Goal: Task Accomplishment & Management: Manage account settings

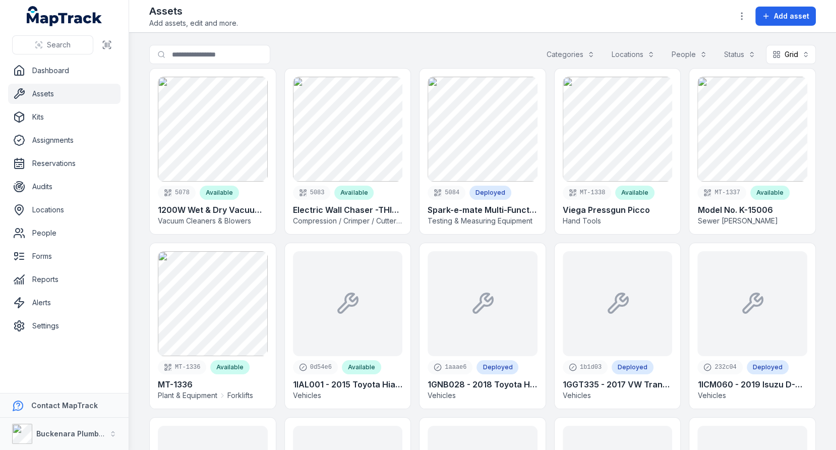
click at [401, 54] on div "Search for assets Categories Locations People Status Grid ****" at bounding box center [482, 56] width 667 height 23
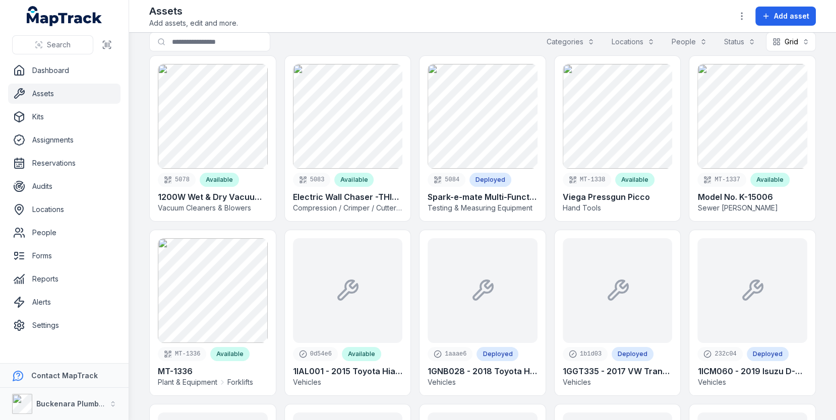
scroll to position [17, 0]
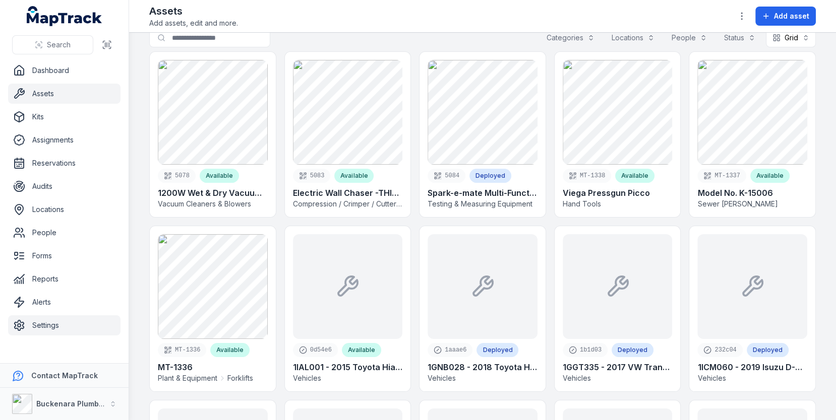
click at [68, 326] on link "Settings" at bounding box center [64, 326] width 112 height 20
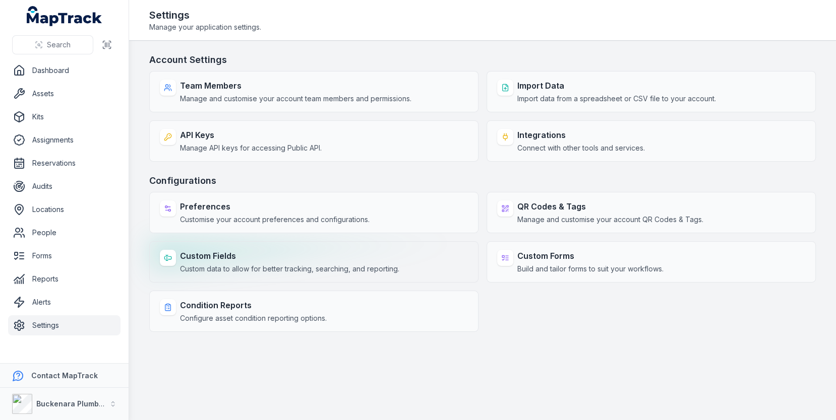
click at [340, 250] on strong "Custom Fields" at bounding box center [289, 256] width 219 height 12
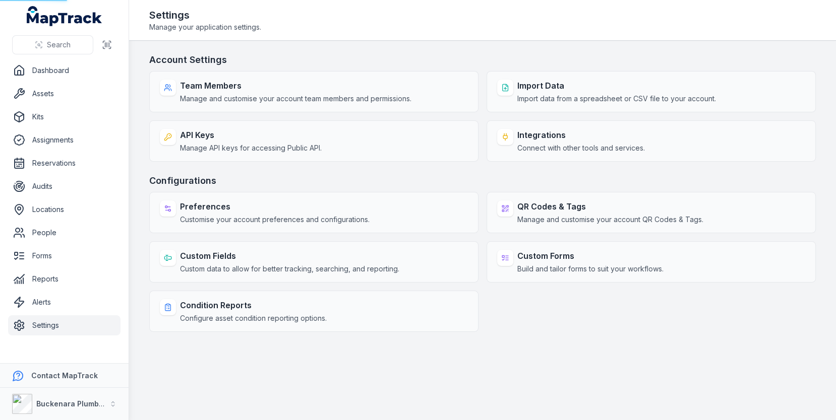
click at [432, 168] on div "Account Settings Team Members Manage and customise your account team members an…" at bounding box center [482, 192] width 667 height 279
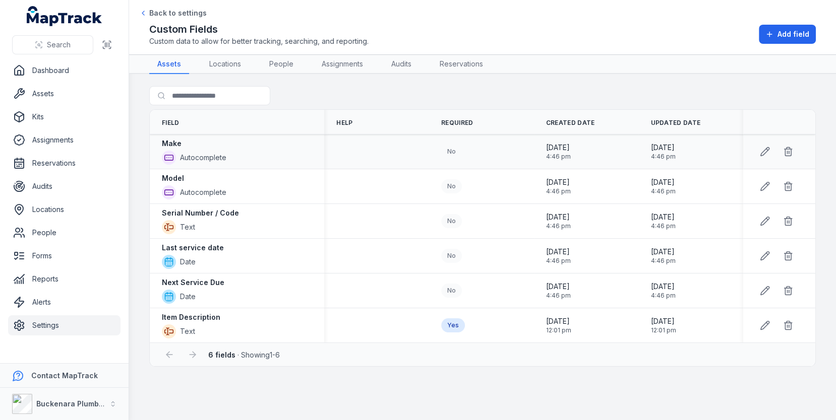
click at [386, 164] on td at bounding box center [376, 152] width 105 height 35
click at [263, 151] on div "Make Autocomplete" at bounding box center [237, 152] width 150 height 26
click at [257, 138] on div at bounding box center [257, 138] width 0 height 0
click at [260, 187] on div "Model Autocomplete" at bounding box center [237, 186] width 150 height 26
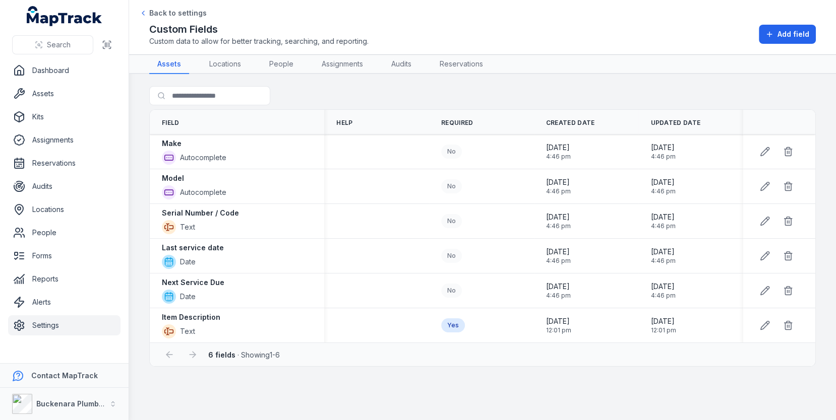
click at [202, 420] on div at bounding box center [101, 420] width 202 height 0
click at [316, 207] on div "Serial Number / Code Text" at bounding box center [237, 221] width 174 height 34
click at [245, 248] on div "Last service date Date" at bounding box center [237, 256] width 150 height 26
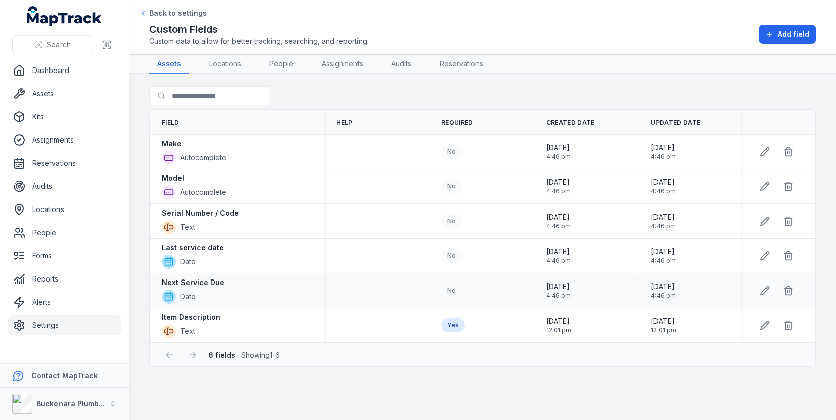
click at [244, 278] on div "Next Service Due Date" at bounding box center [237, 291] width 150 height 26
click at [286, 243] on div "Last service date Date" at bounding box center [237, 256] width 150 height 26
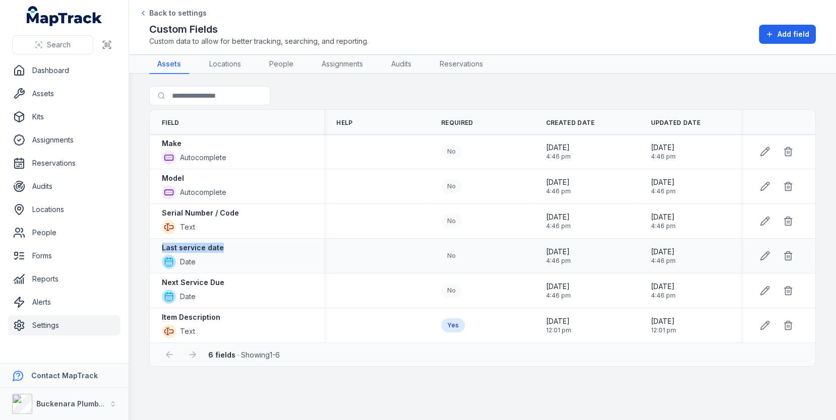
click at [286, 243] on div "Last service date Date" at bounding box center [237, 256] width 150 height 26
click at [261, 287] on div "Next Service Due Date" at bounding box center [237, 291] width 150 height 26
click at [266, 281] on div "Next Service Due Date" at bounding box center [237, 291] width 150 height 26
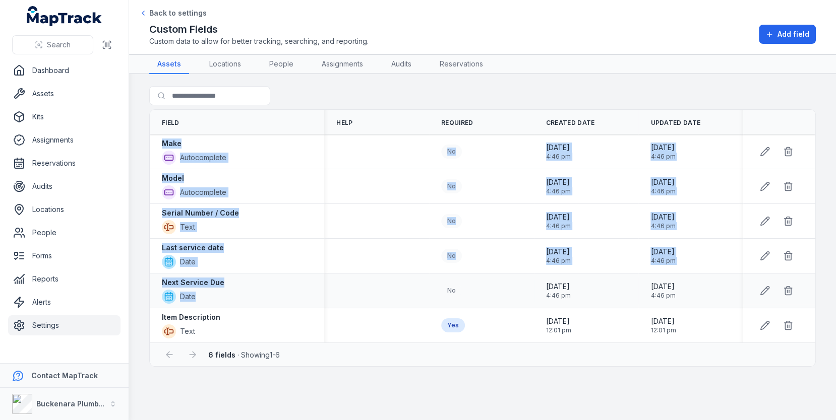
drag, startPoint x: 163, startPoint y: 142, endPoint x: 287, endPoint y: 293, distance: 195.3
click at [287, 294] on tbody "Make Autocomplete No [DATE] 4:46 pm [DATE] 4:46 pm Model Autocomplete No [DATE]…" at bounding box center [482, 239] width 665 height 209
click at [287, 293] on div "Next Service Due Date" at bounding box center [237, 291] width 150 height 26
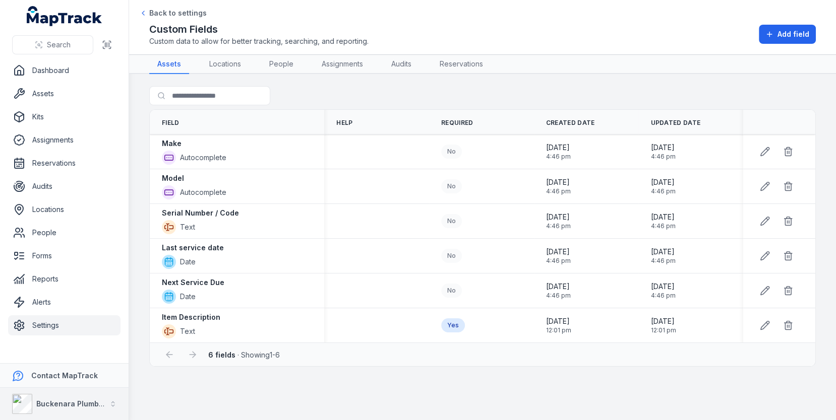
click at [107, 393] on button "Buckenara Plumbing Gas & Electrical" at bounding box center [64, 404] width 129 height 32
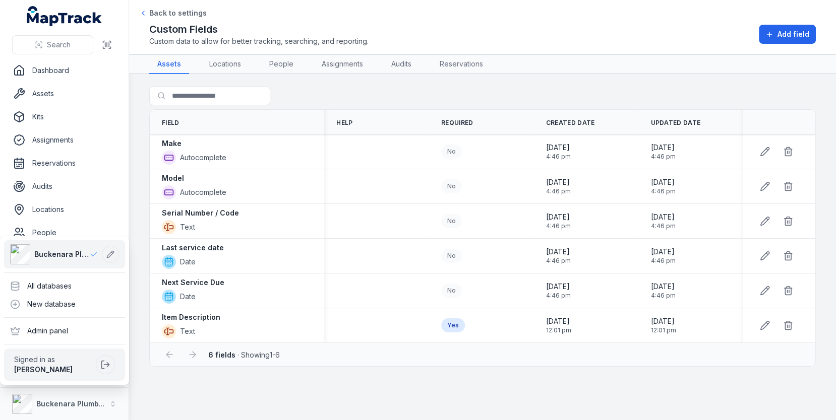
click at [294, 260] on div "Search Dashboard Assets Kits Assignments Reservations Audits Locations People F…" at bounding box center [418, 210] width 836 height 420
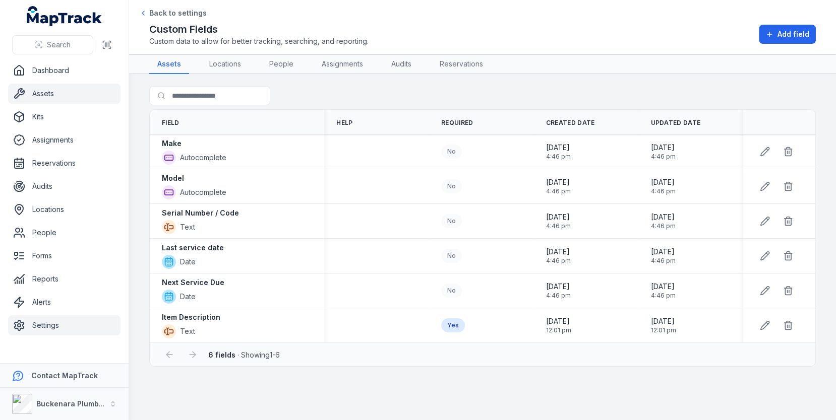
click at [107, 102] on link "Assets" at bounding box center [64, 94] width 112 height 20
click at [770, 260] on button at bounding box center [764, 256] width 19 height 19
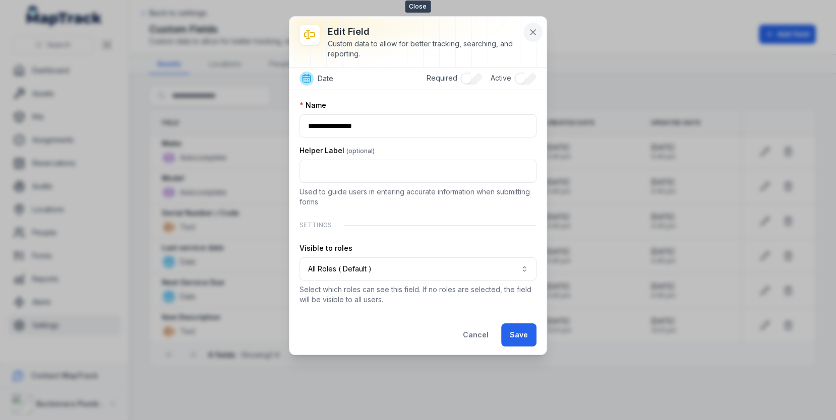
click at [535, 31] on icon at bounding box center [533, 32] width 10 height 10
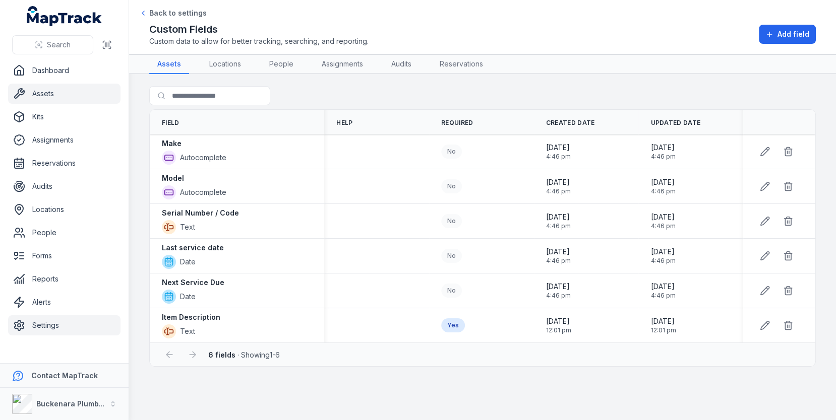
click at [49, 95] on link "Assets" at bounding box center [64, 94] width 112 height 20
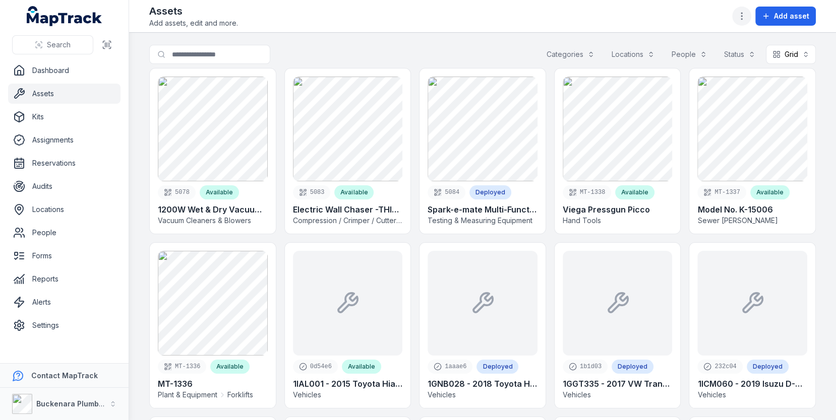
click at [741, 14] on icon "button" at bounding box center [742, 16] width 10 height 10
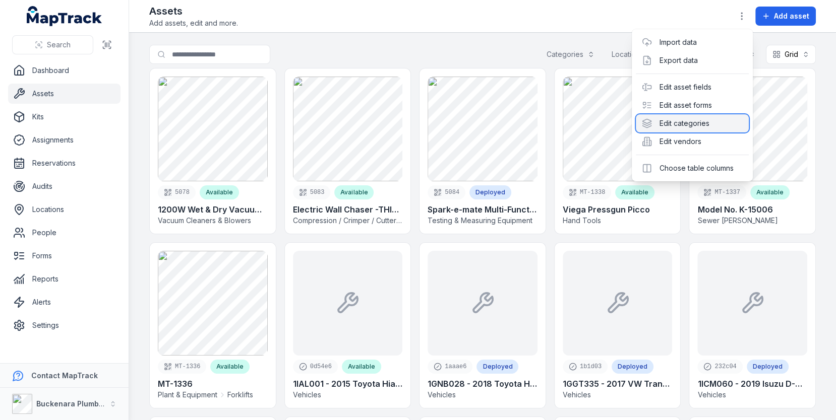
click at [661, 120] on div "Edit categories" at bounding box center [692, 123] width 113 height 18
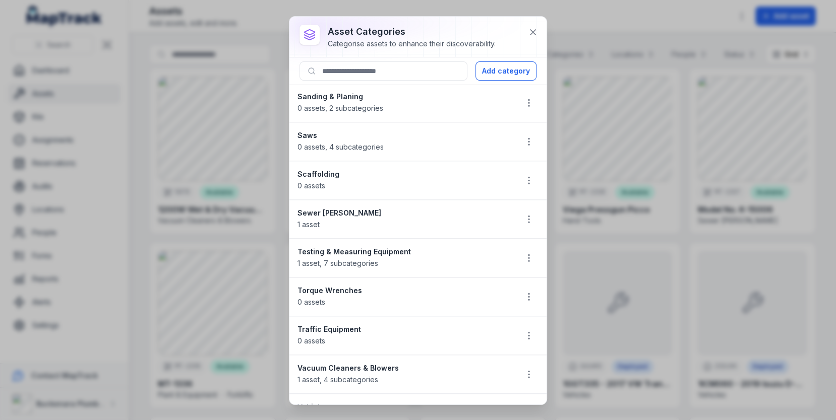
scroll to position [1251, 0]
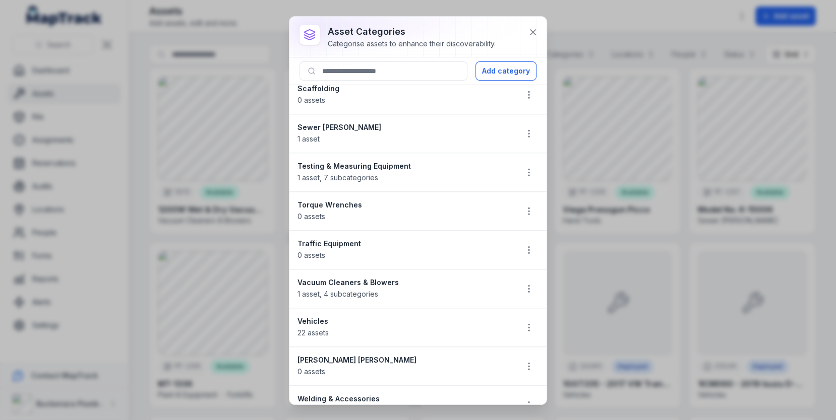
click at [539, 308] on li "Vehicles 22 assets" at bounding box center [417, 327] width 257 height 39
click at [533, 323] on icon "button" at bounding box center [529, 328] width 10 height 10
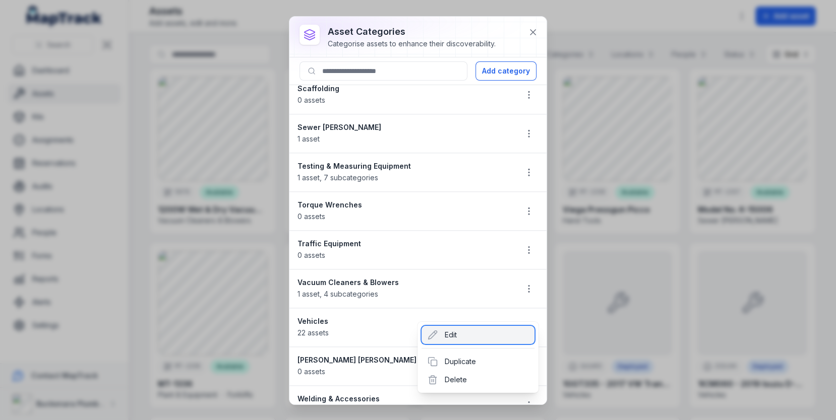
click at [468, 337] on div "Edit" at bounding box center [477, 335] width 113 height 18
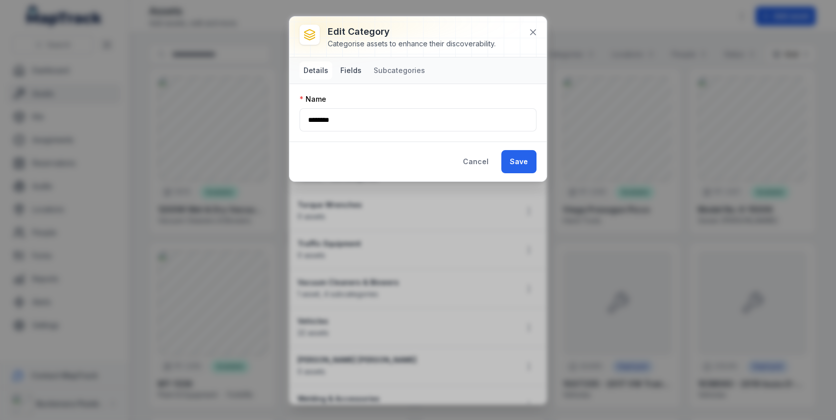
click at [353, 70] on button "Fields" at bounding box center [350, 71] width 29 height 18
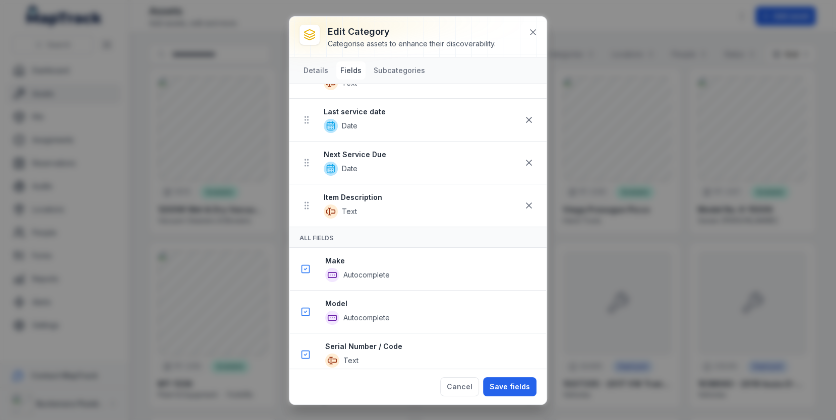
scroll to position [38, 0]
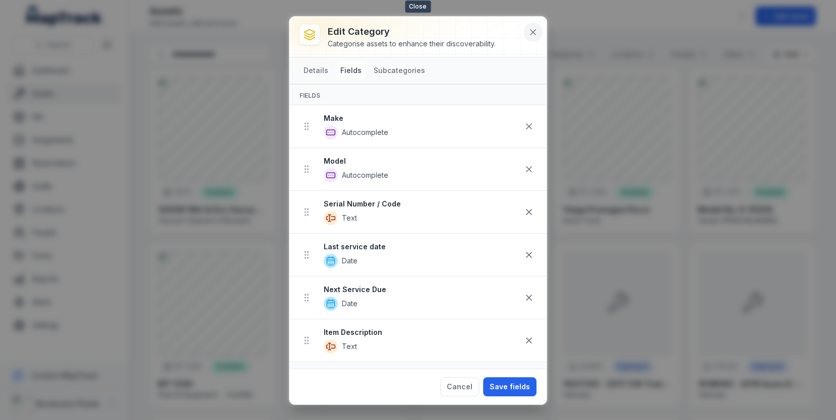
click at [539, 35] on button at bounding box center [532, 32] width 19 height 19
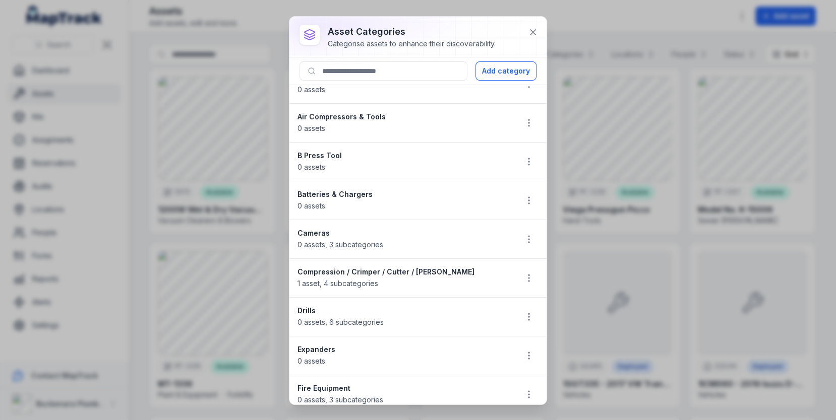
scroll to position [0, 0]
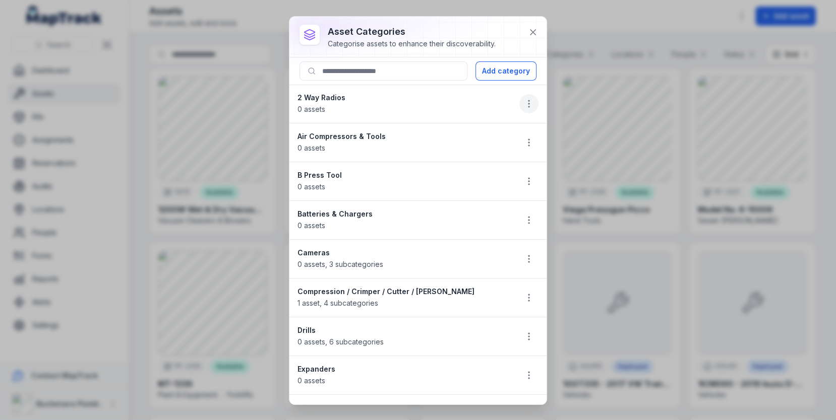
click at [533, 106] on icon "button" at bounding box center [529, 104] width 10 height 10
click at [507, 119] on div "Edit Duplicate Delete" at bounding box center [477, 151] width 121 height 71
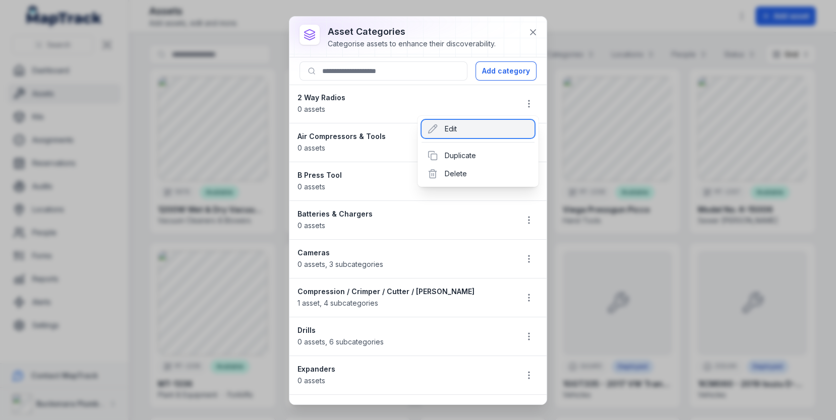
click at [498, 131] on div "Edit" at bounding box center [477, 129] width 113 height 18
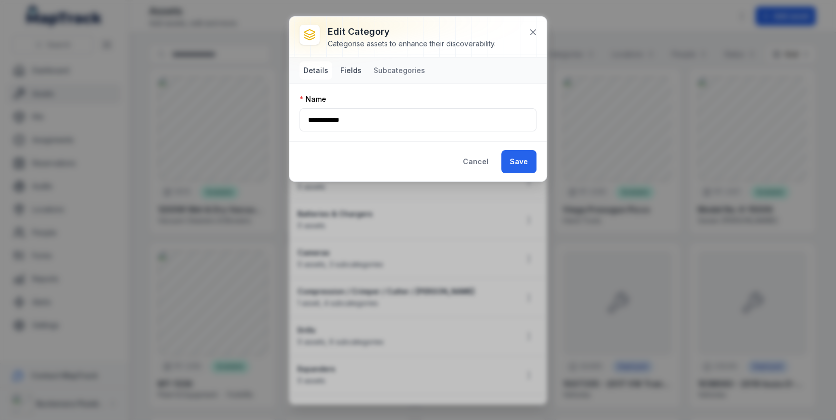
click at [353, 70] on button "Fields" at bounding box center [350, 71] width 29 height 18
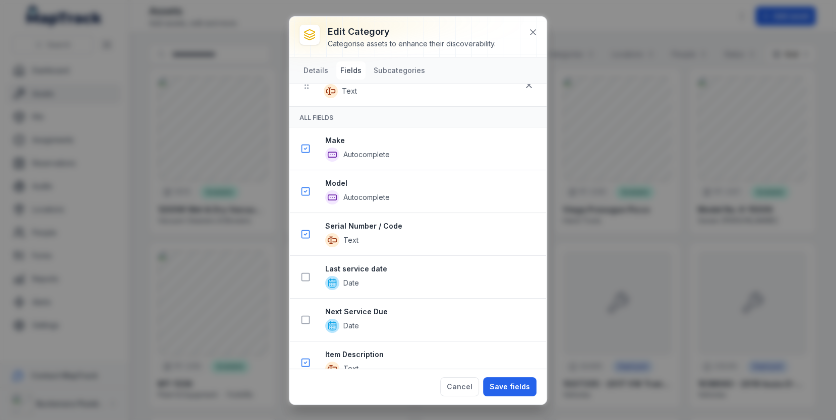
scroll to position [217, 0]
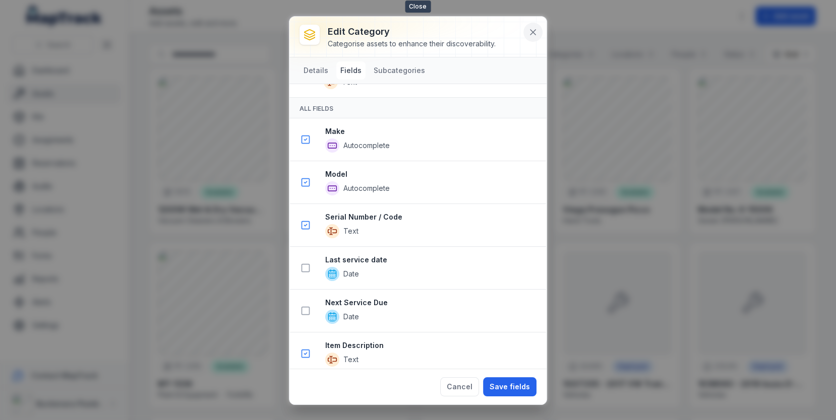
click at [534, 35] on icon at bounding box center [533, 32] width 10 height 10
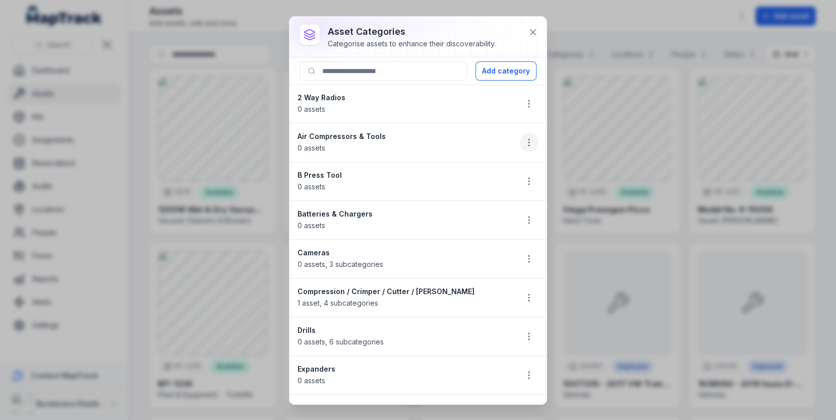
click at [536, 147] on button "button" at bounding box center [528, 142] width 19 height 19
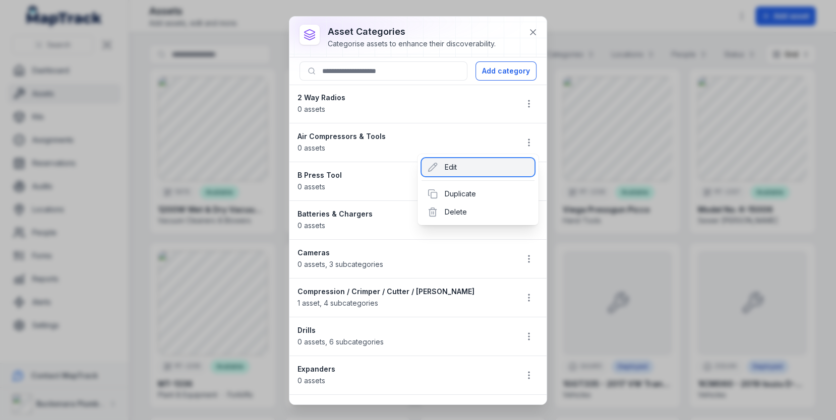
click at [466, 167] on div "Edit" at bounding box center [477, 167] width 113 height 18
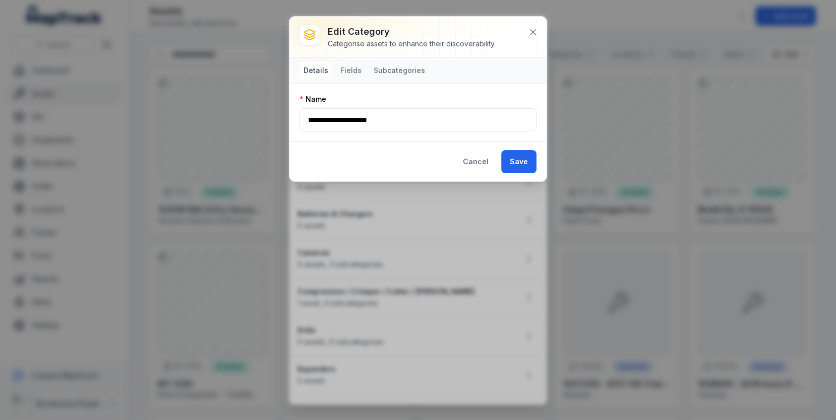
click at [364, 66] on nav "Details Fields Subcategories" at bounding box center [364, 71] width 130 height 18
click at [353, 71] on button "Fields" at bounding box center [350, 71] width 29 height 18
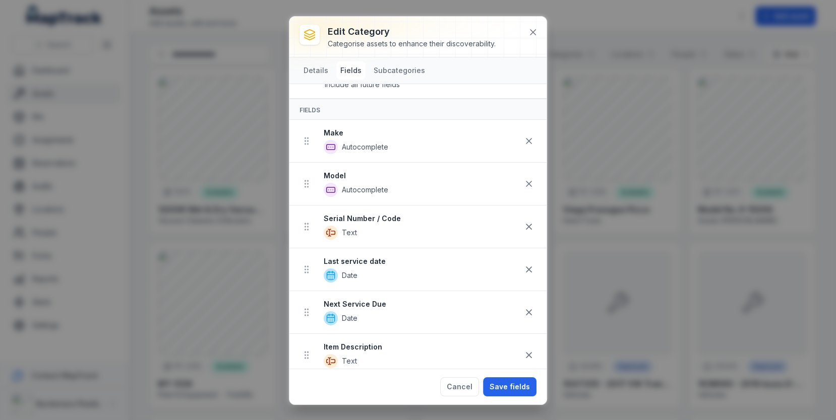
scroll to position [32, 0]
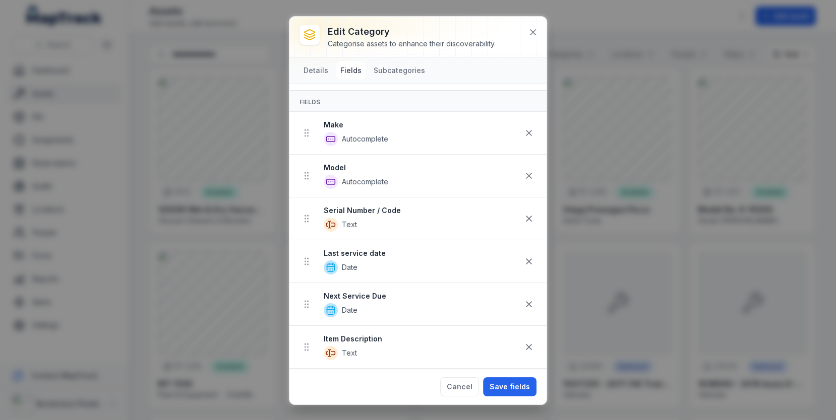
click at [388, 249] on strong "Last service date" at bounding box center [422, 254] width 196 height 10
click at [526, 40] on div at bounding box center [417, 37] width 257 height 40
click at [527, 36] on button at bounding box center [532, 32] width 19 height 19
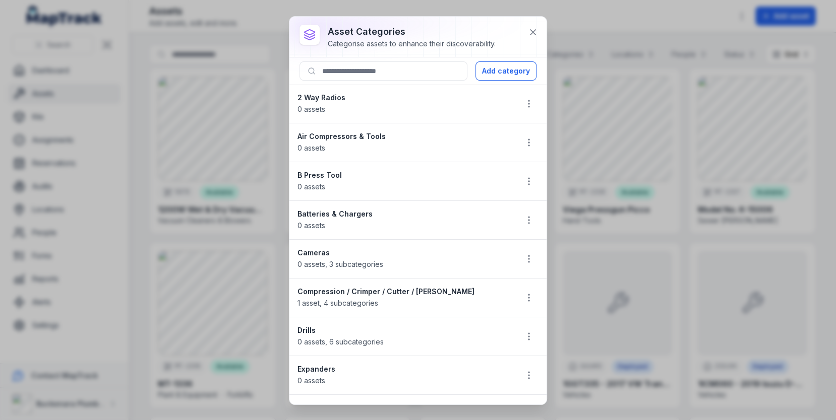
click at [523, 39] on div at bounding box center [417, 37] width 257 height 40
click at [537, 36] on icon at bounding box center [533, 32] width 10 height 10
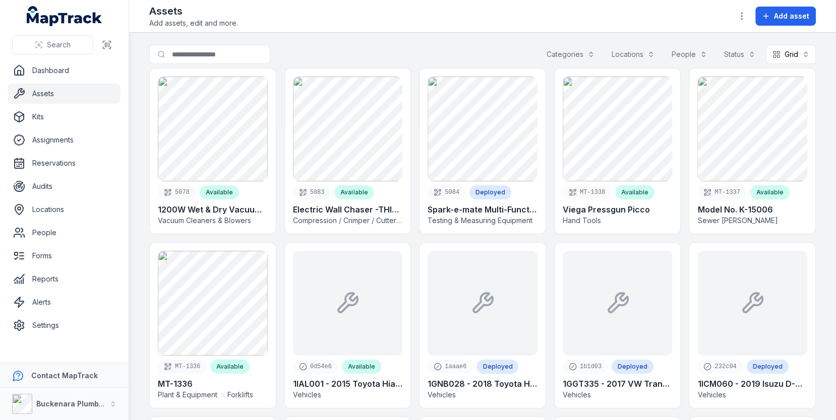
click at [28, 337] on nav "Dashboard Assets Kits Assignments Reservations Audits Locations People Forms Re…" at bounding box center [64, 211] width 129 height 303
click at [46, 328] on link "Settings" at bounding box center [64, 326] width 112 height 20
